Goal: Complete application form: Complete application form

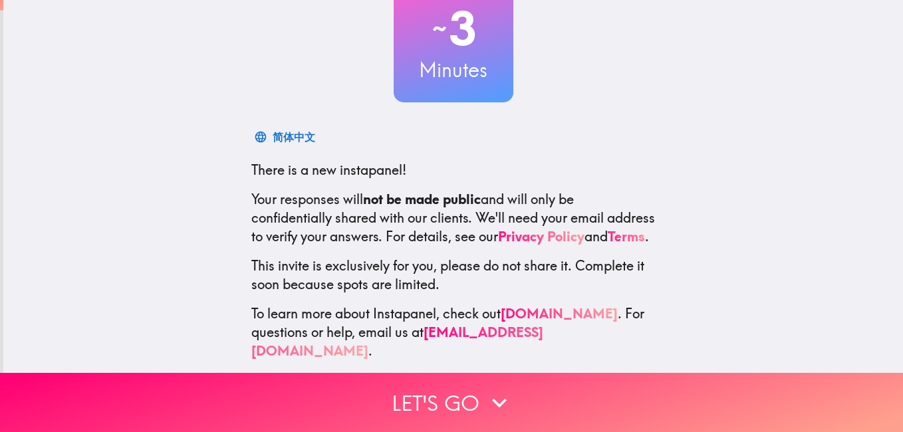
scroll to position [121, 0]
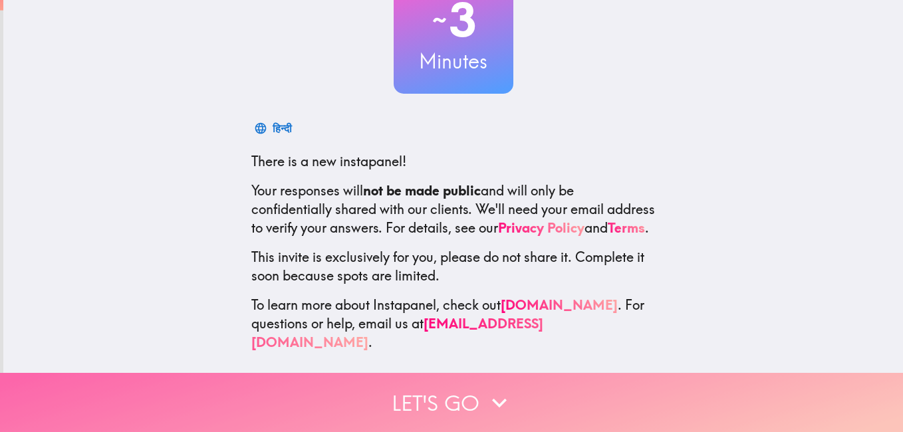
click at [412, 388] on button "Let's go" at bounding box center [451, 402] width 903 height 59
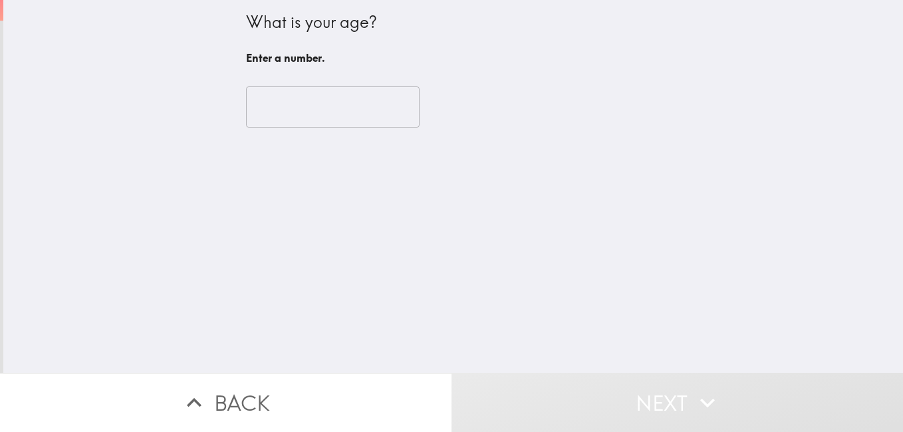
click at [321, 117] on input "number" at bounding box center [333, 106] width 174 height 41
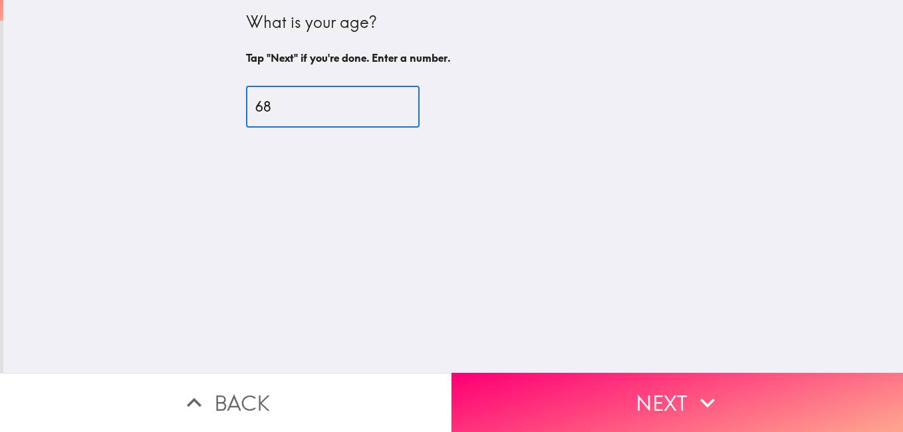
click at [385, 103] on input "68" at bounding box center [333, 106] width 174 height 41
click at [382, 114] on input "67" at bounding box center [333, 106] width 174 height 41
type input "66"
click at [385, 112] on input "66" at bounding box center [333, 106] width 174 height 41
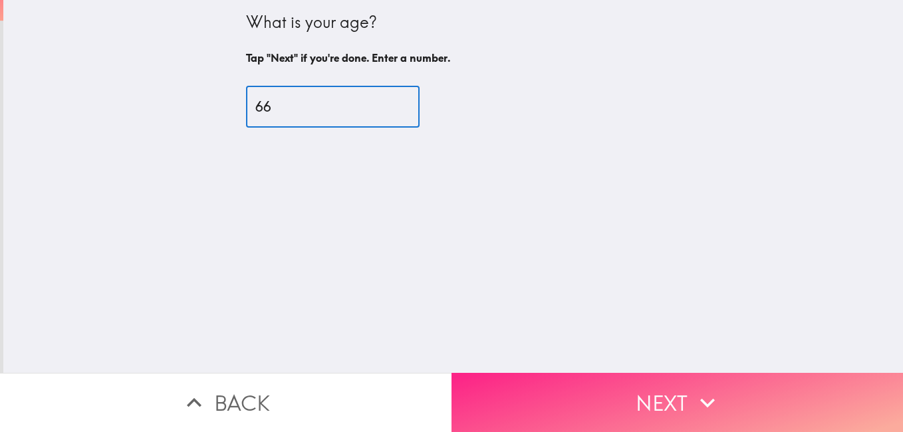
click at [563, 392] on button "Next" at bounding box center [678, 402] width 452 height 59
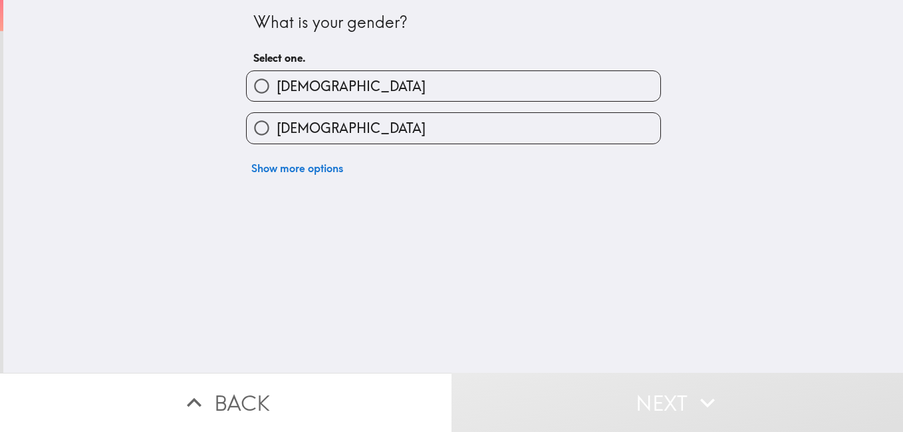
click at [344, 86] on label "[DEMOGRAPHIC_DATA]" at bounding box center [454, 86] width 414 height 30
click at [277, 86] on input "[DEMOGRAPHIC_DATA]" at bounding box center [262, 86] width 30 height 30
radio input "true"
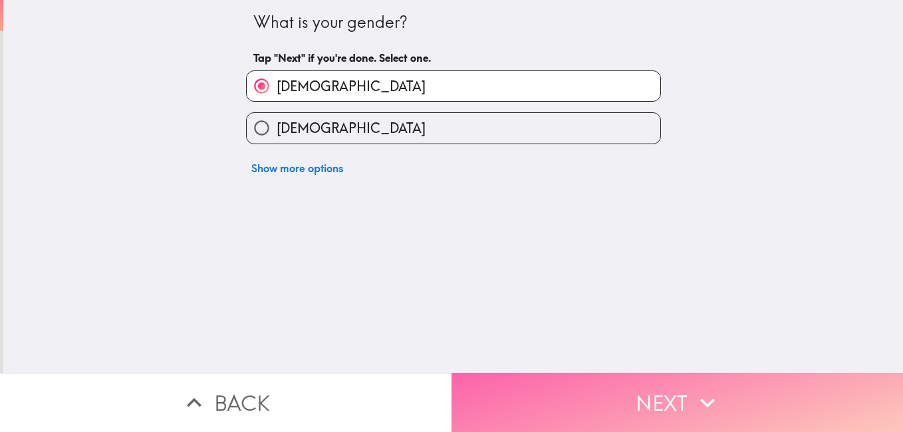
click at [561, 392] on button "Next" at bounding box center [678, 402] width 452 height 59
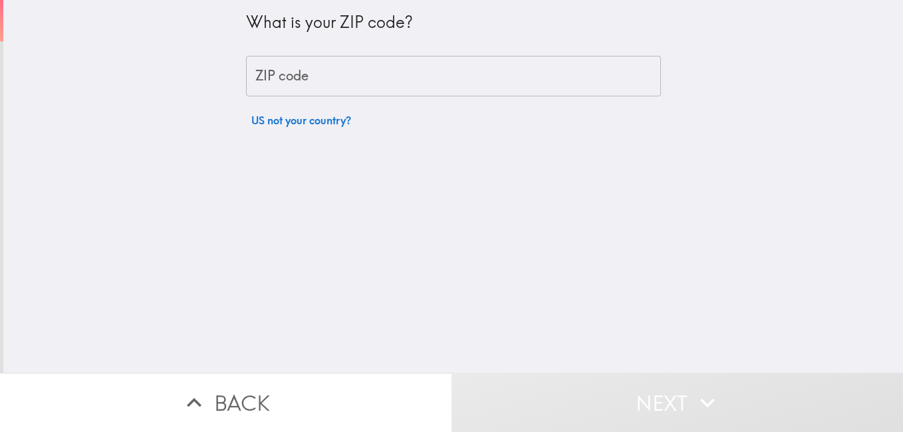
click at [349, 84] on input "ZIP code" at bounding box center [453, 76] width 415 height 41
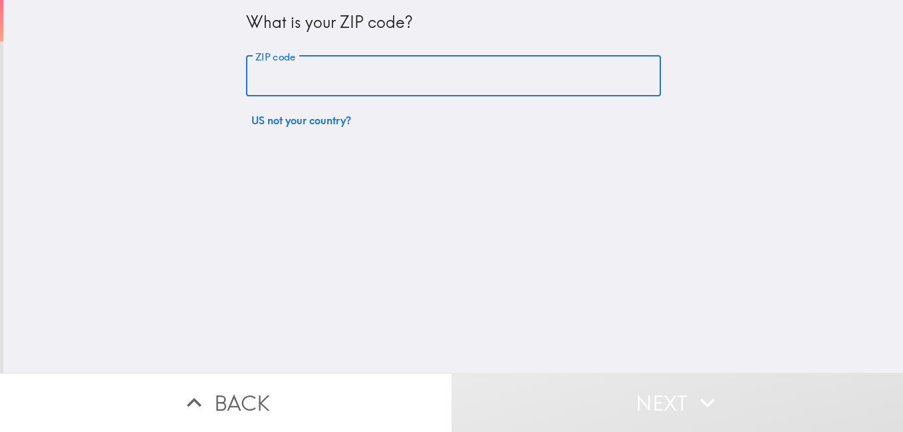
type input "85123"
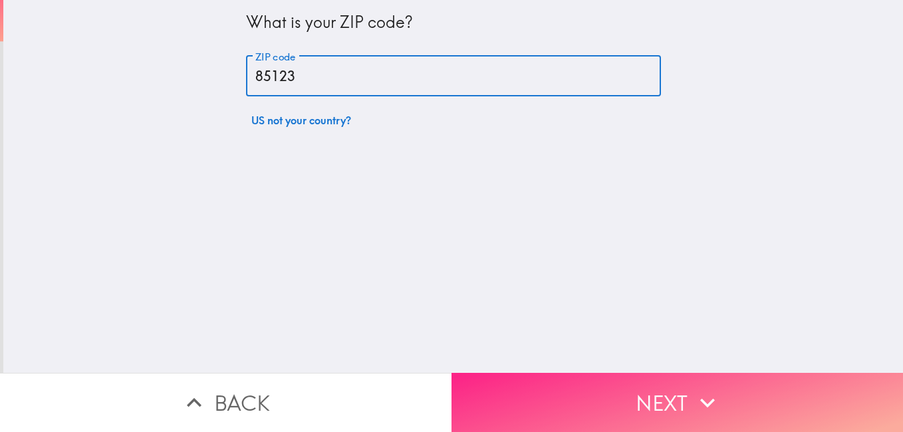
click at [574, 389] on button "Next" at bounding box center [678, 402] width 452 height 59
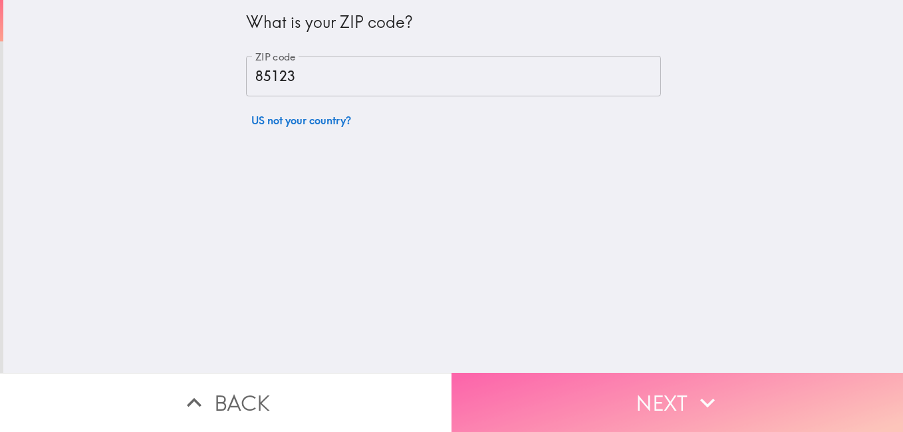
click at [624, 394] on button "Next" at bounding box center [678, 402] width 452 height 59
